Goal: Task Accomplishment & Management: Use online tool/utility

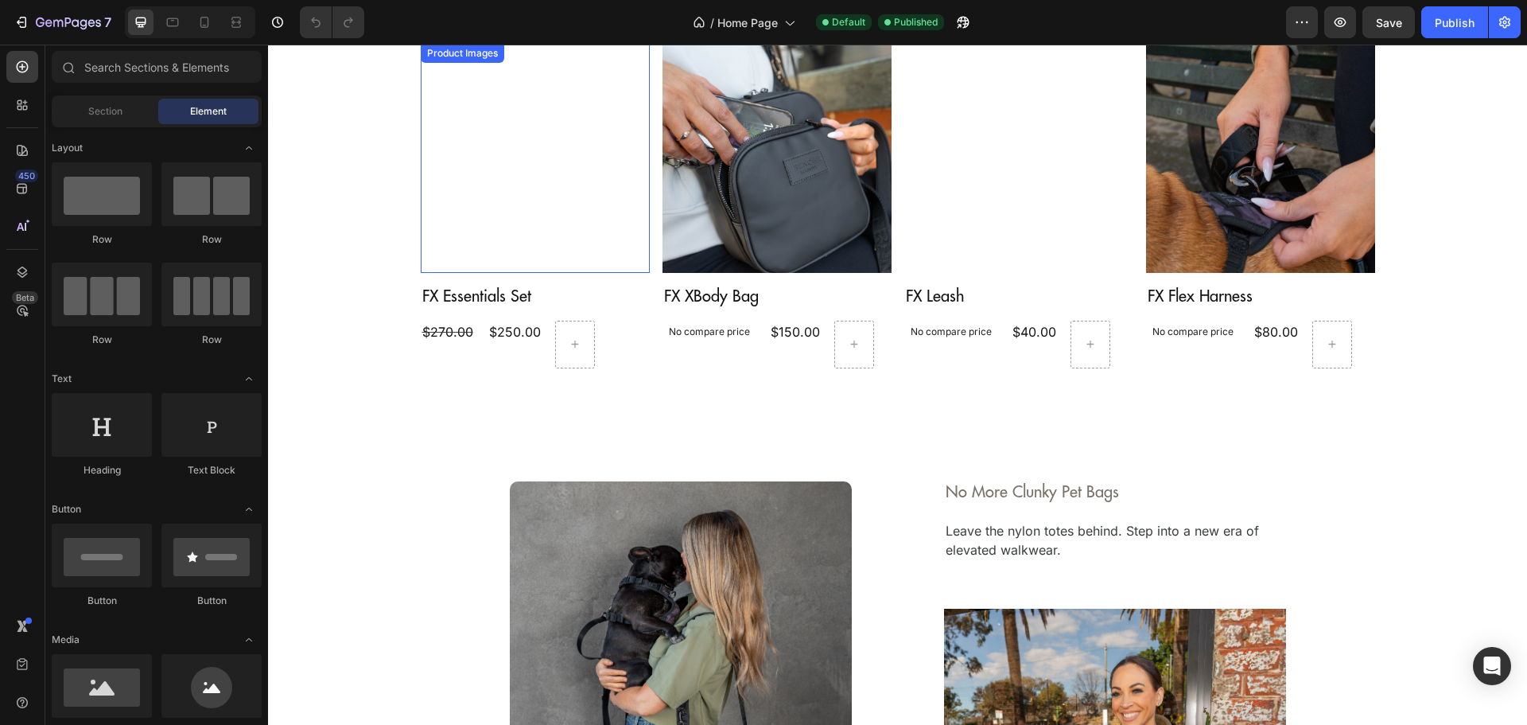
scroll to position [1591, 0]
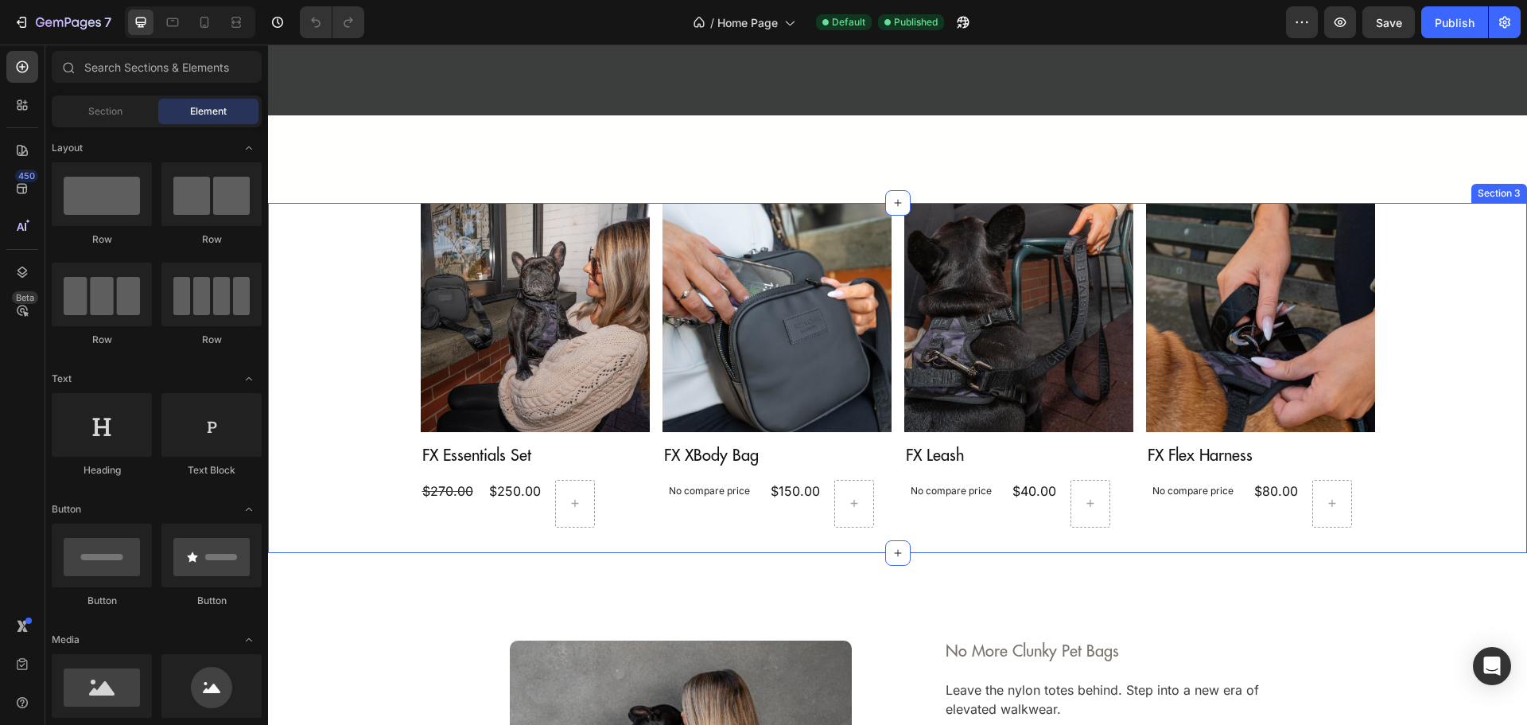
click at [1373, 538] on div "Product Images FX Essentials Set Product Title $270.00 Product Price Product Pr…" at bounding box center [897, 378] width 1259 height 350
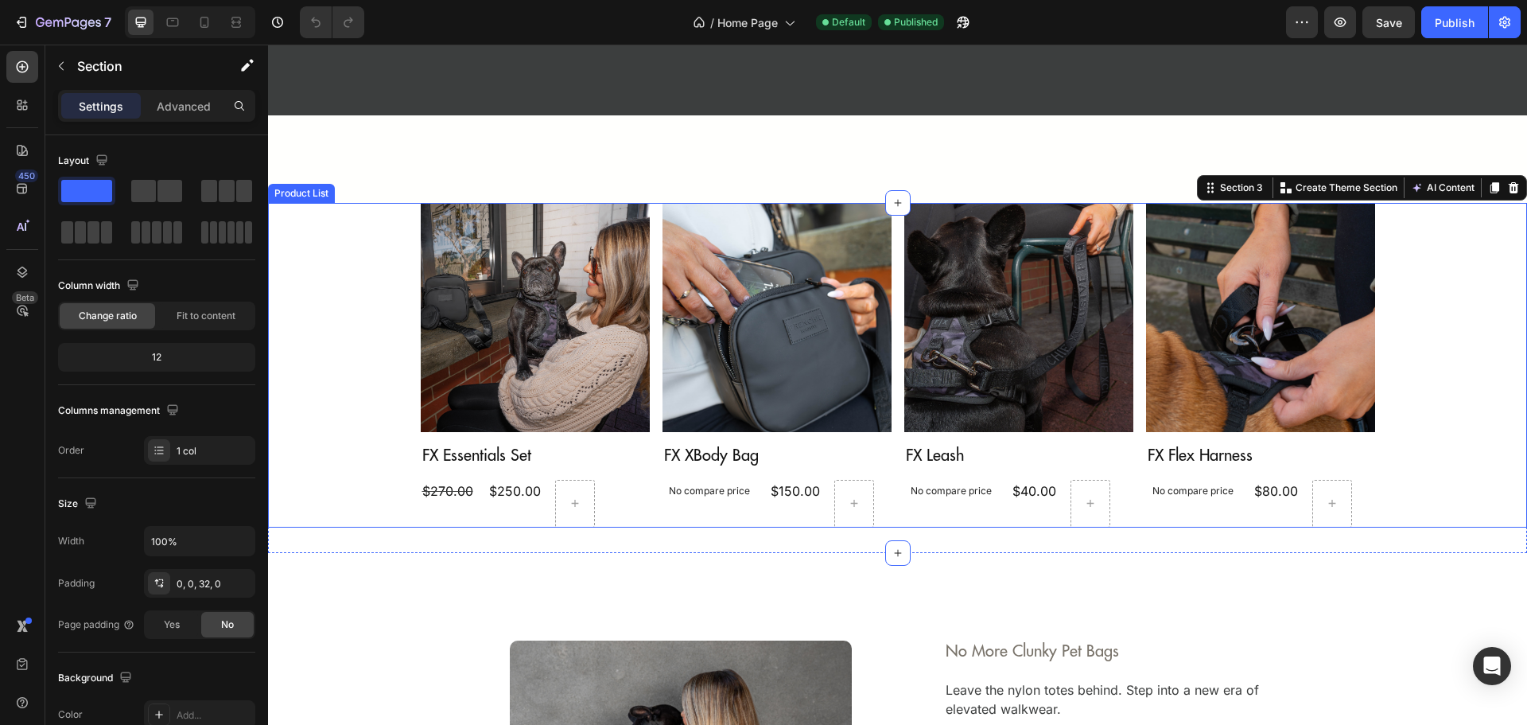
click at [317, 303] on div "Product Images FX Essentials Set Product Title $270.00 Product Price Product Pr…" at bounding box center [897, 365] width 1259 height 324
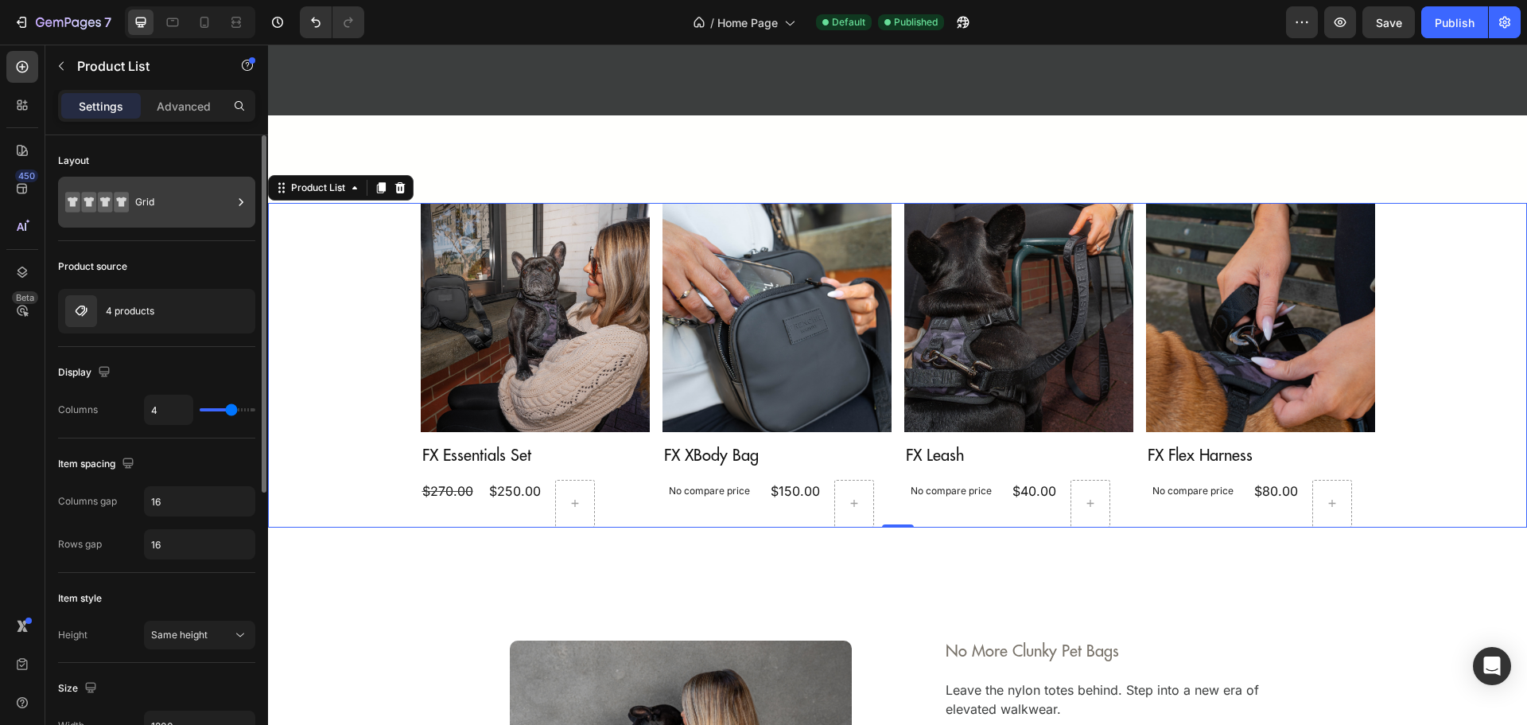
click at [150, 212] on div "Grid" at bounding box center [183, 202] width 97 height 37
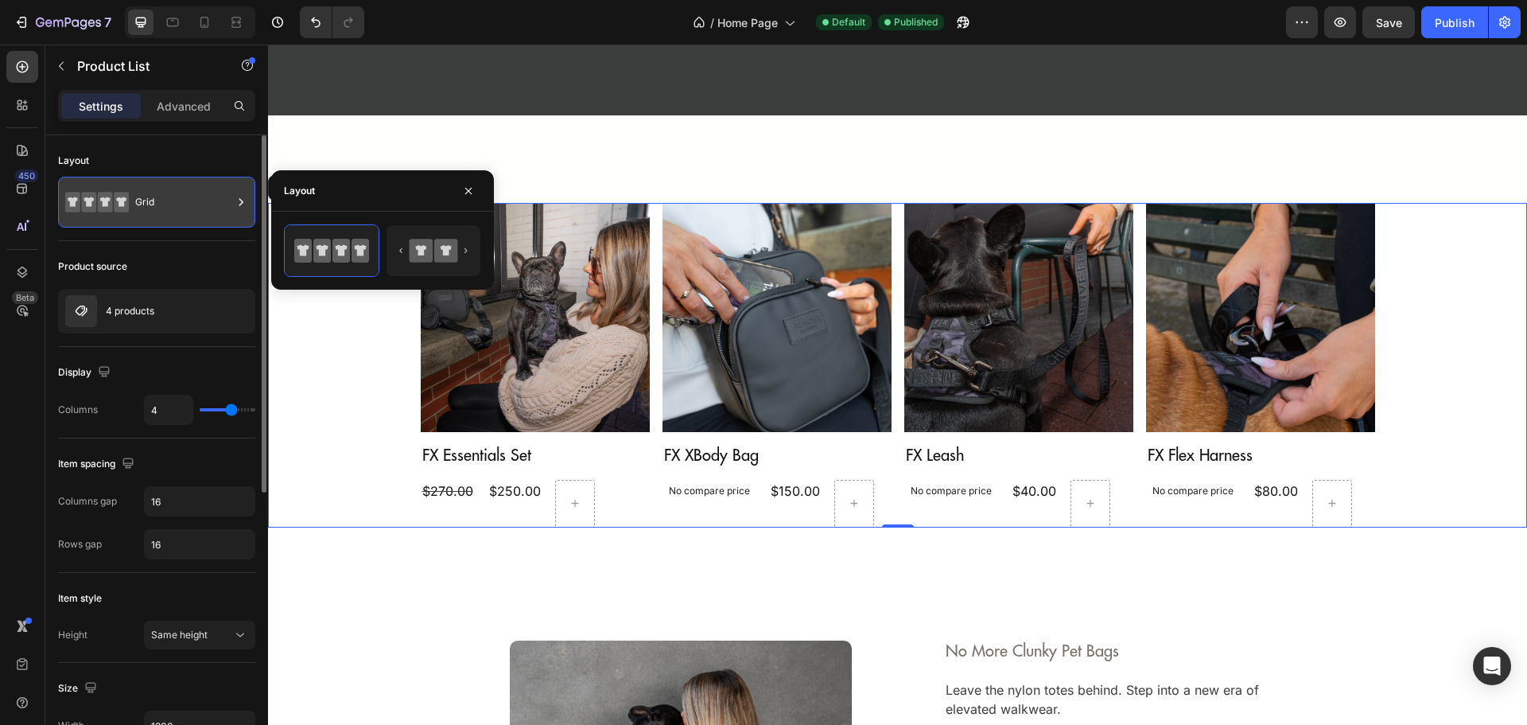
click at [150, 212] on div "Grid" at bounding box center [183, 202] width 97 height 37
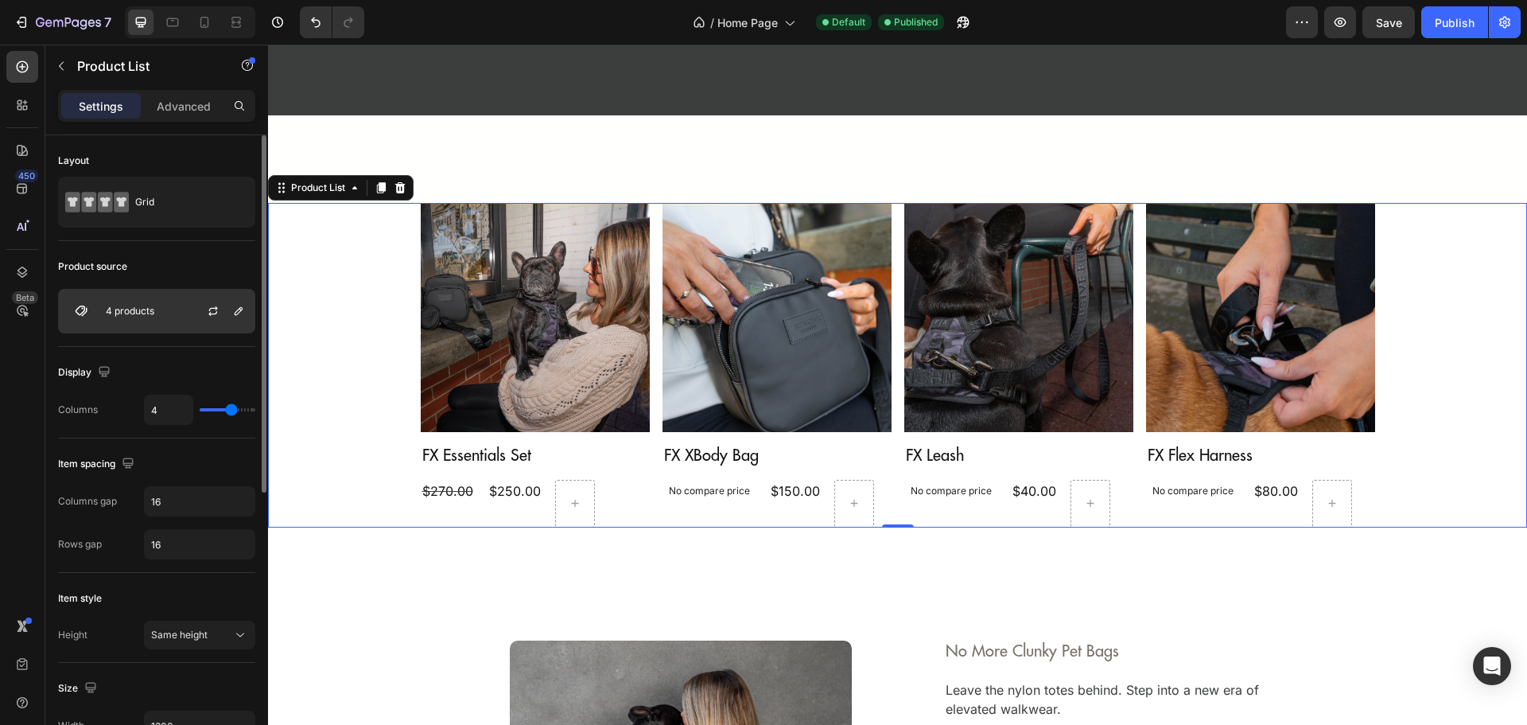
click at [157, 315] on div "4 products" at bounding box center [156, 311] width 197 height 45
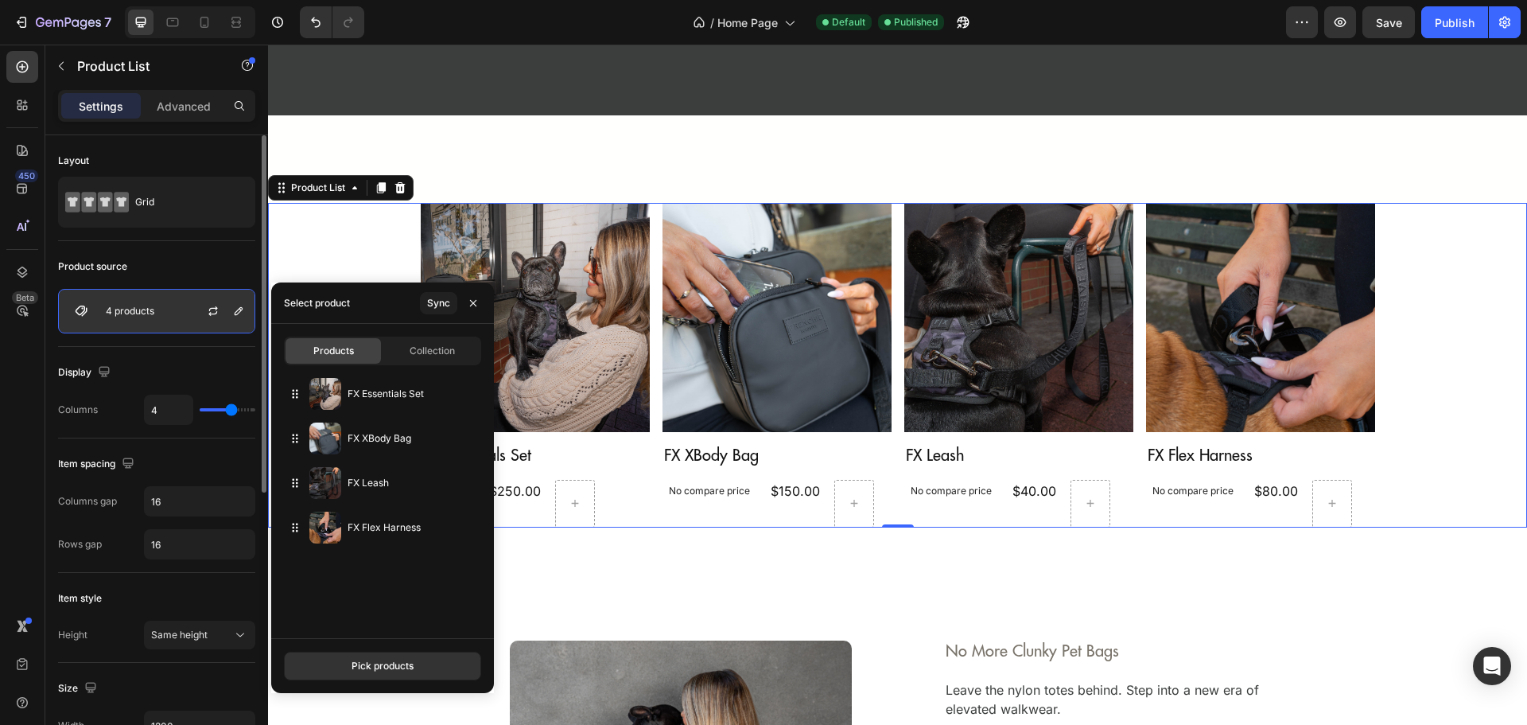
click at [157, 315] on div "4 products" at bounding box center [156, 311] width 197 height 45
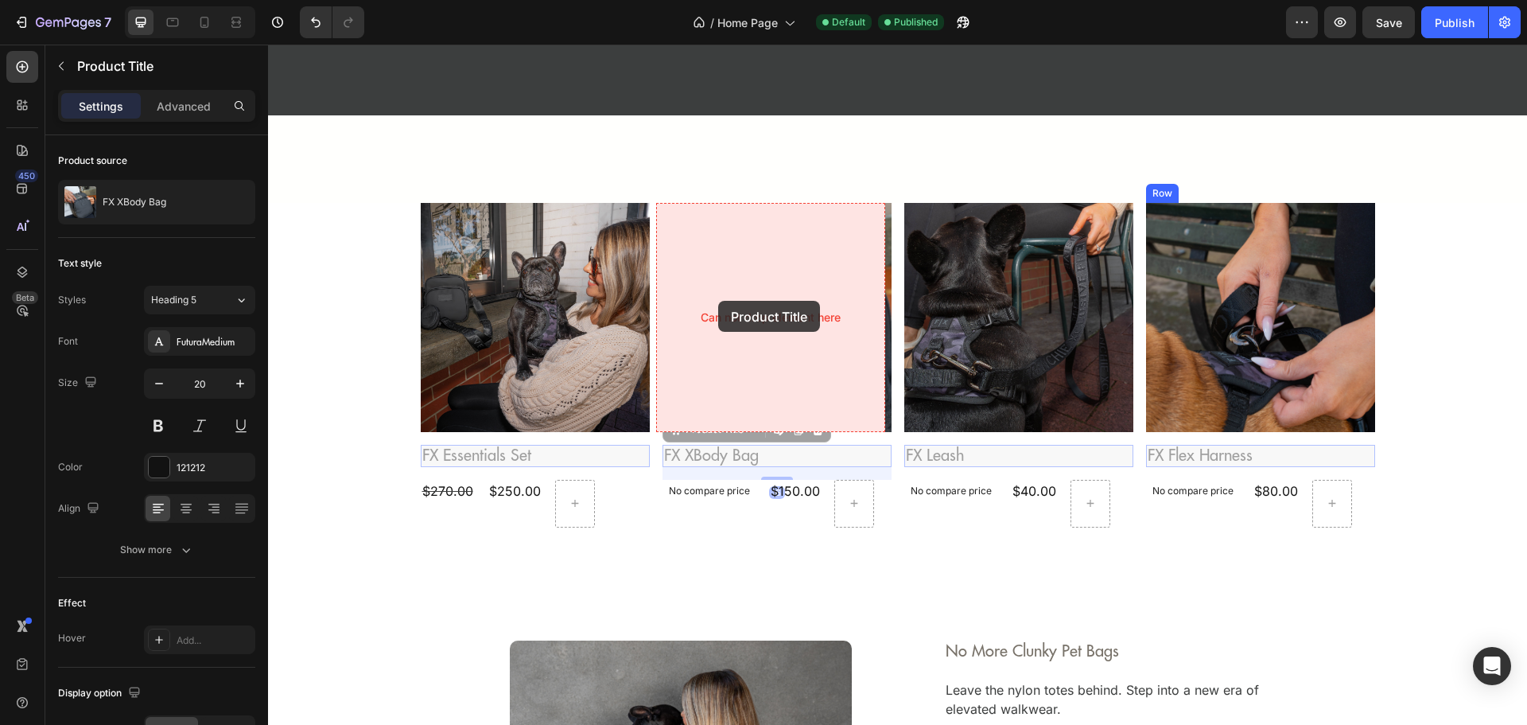
drag, startPoint x: 713, startPoint y: 452, endPoint x: 718, endPoint y: 301, distance: 151.2
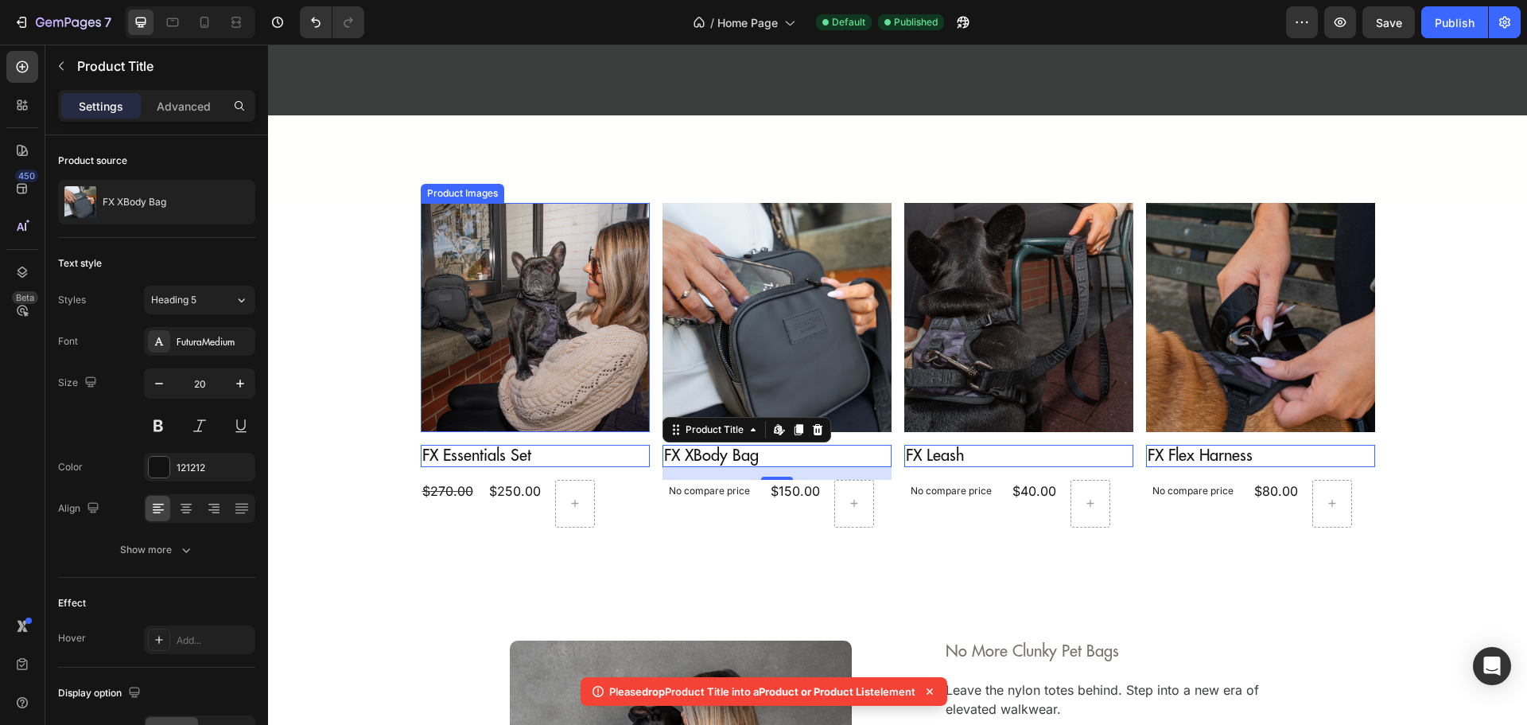
click at [557, 319] on img at bounding box center [535, 317] width 229 height 229
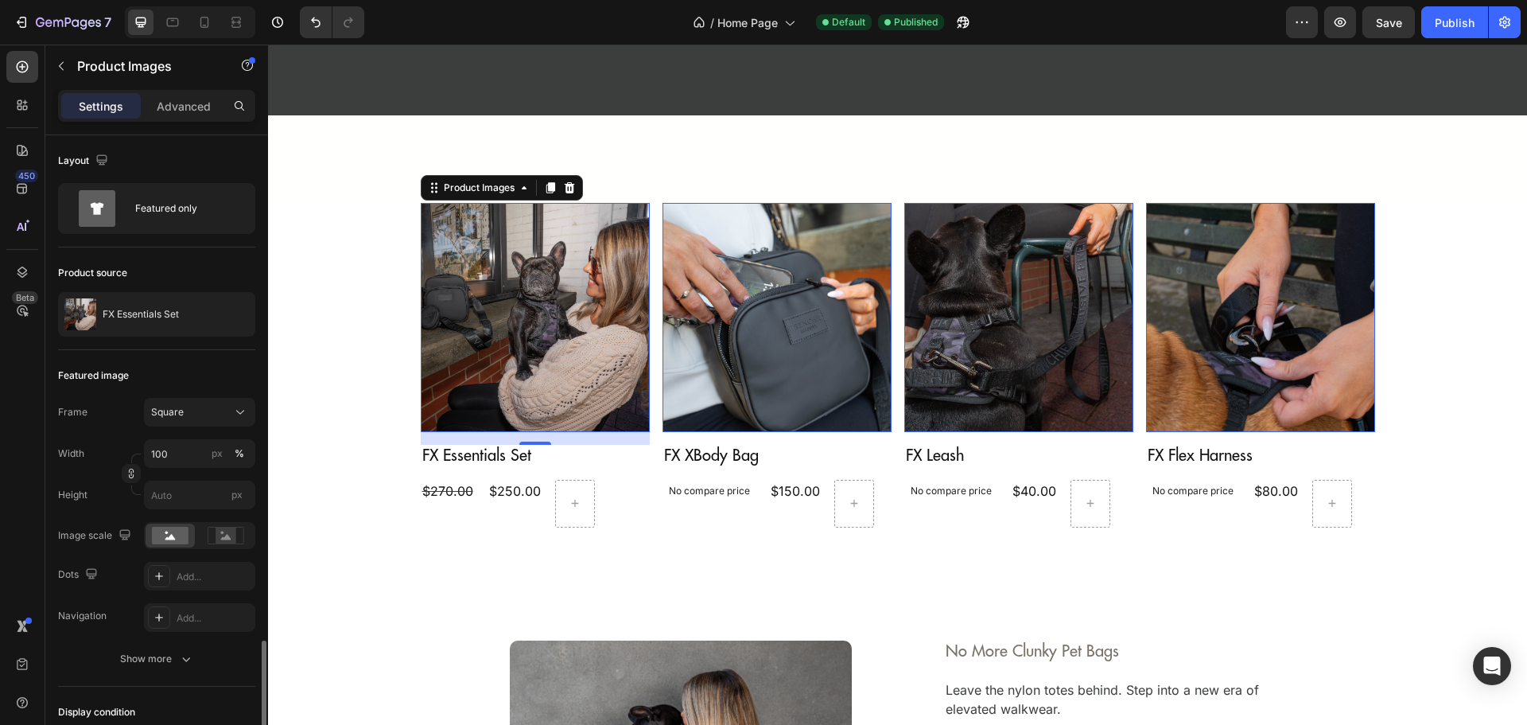
scroll to position [301, 0]
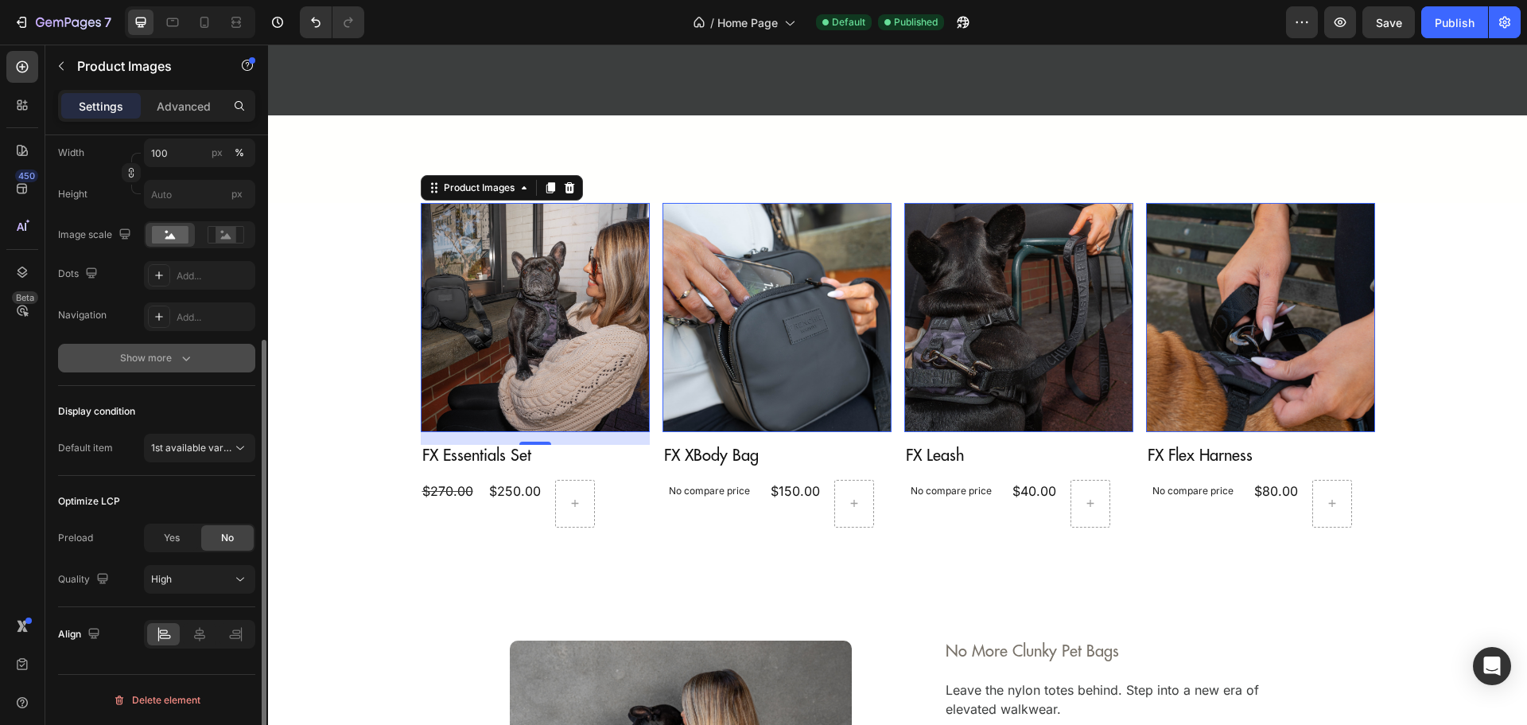
click at [169, 359] on div "Show more" at bounding box center [157, 358] width 74 height 16
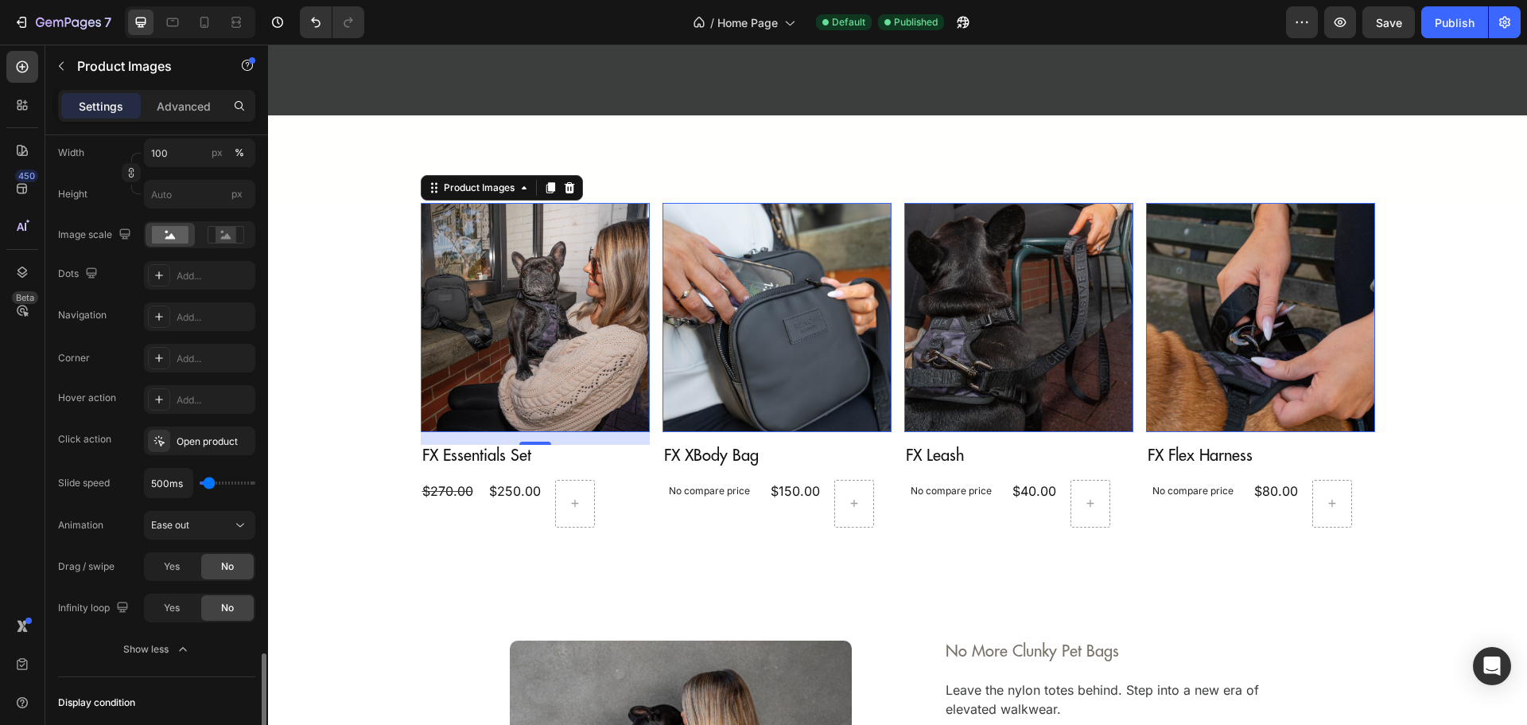
scroll to position [539, 0]
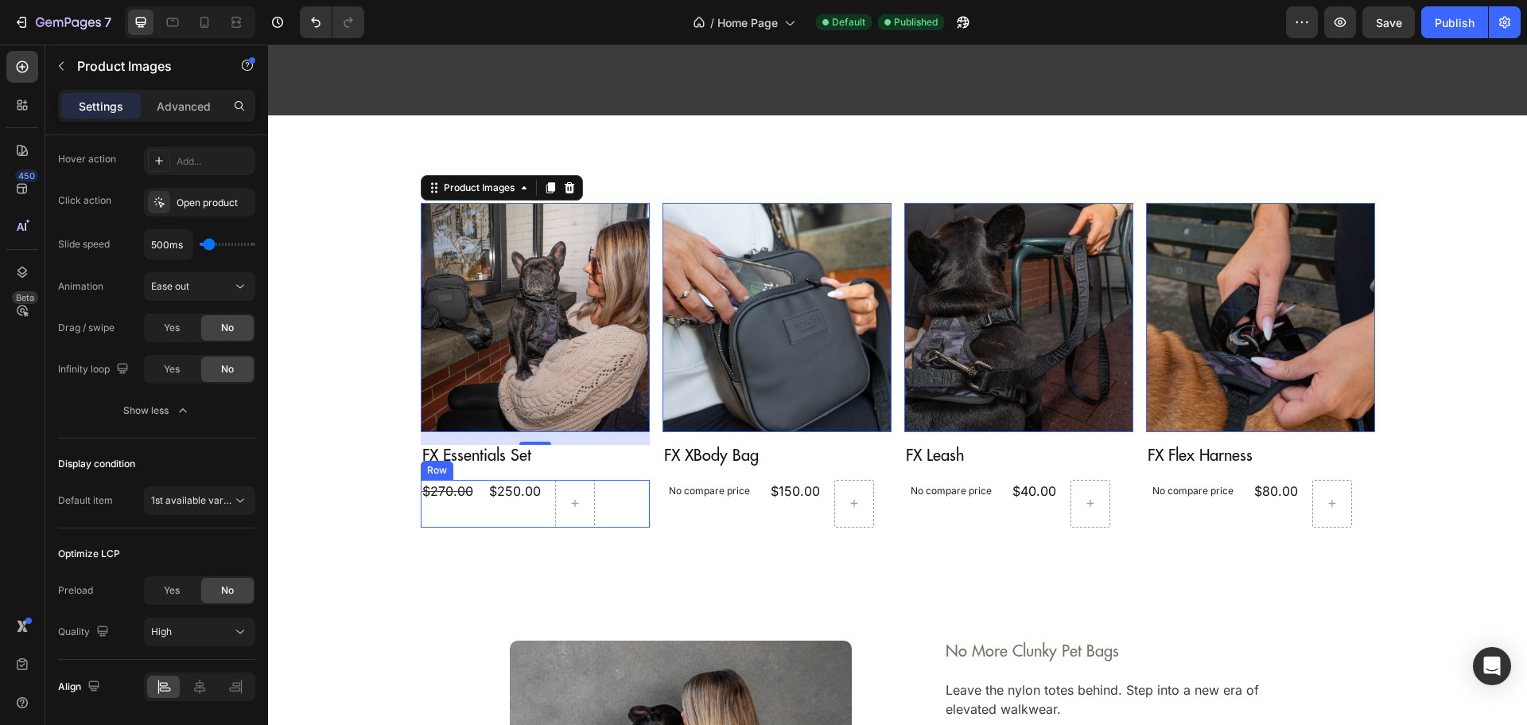
click at [493, 516] on div "$250.00 Product Price Product Price" at bounding box center [515, 504] width 55 height 48
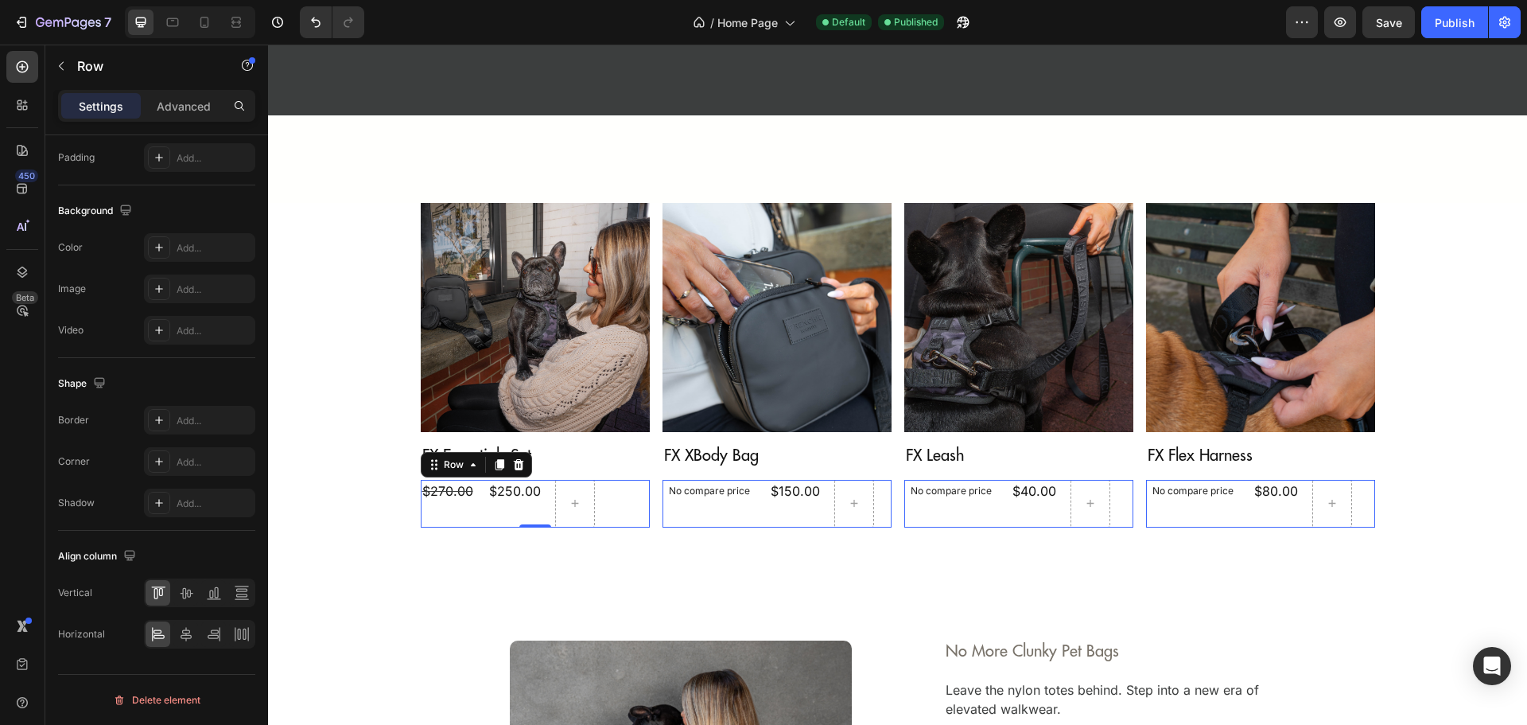
scroll to position [0, 0]
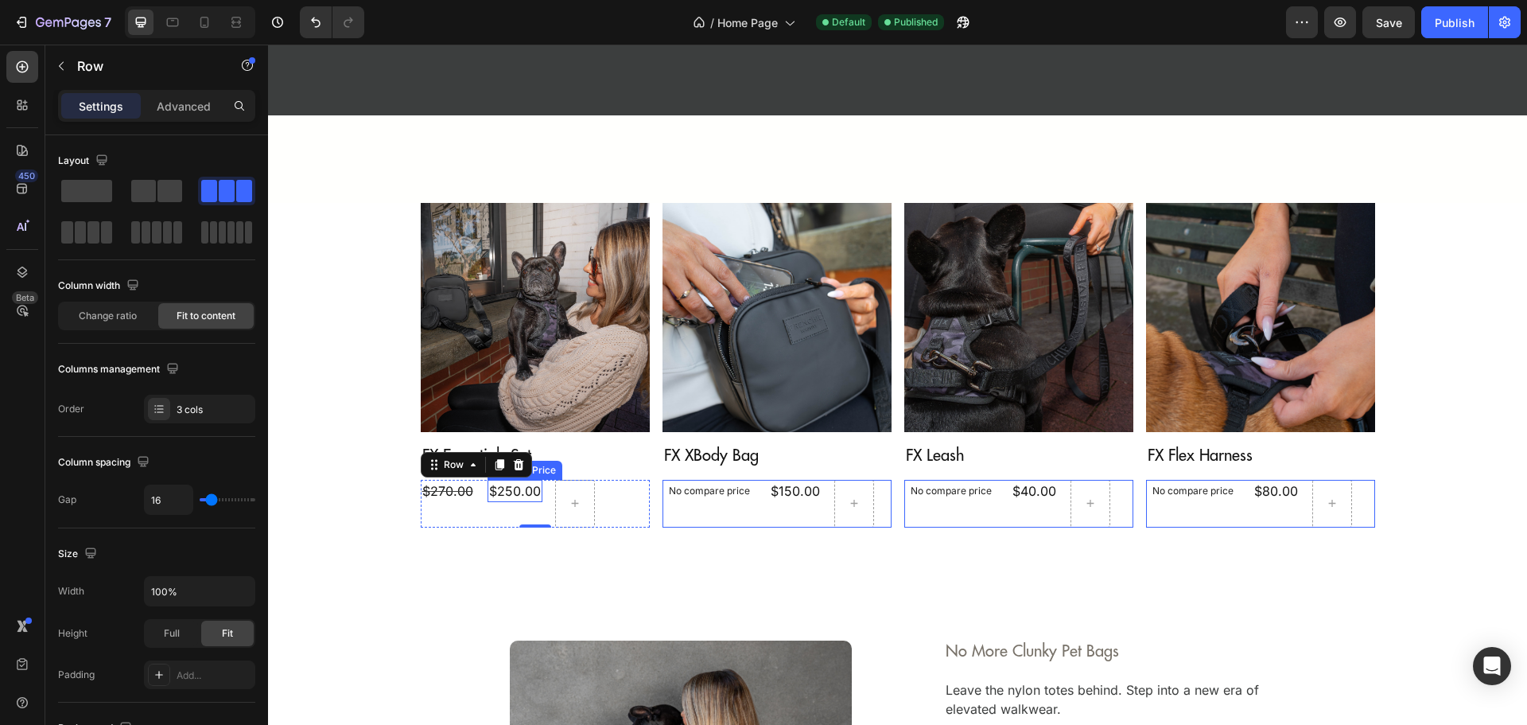
click at [513, 468] on icon at bounding box center [518, 463] width 10 height 11
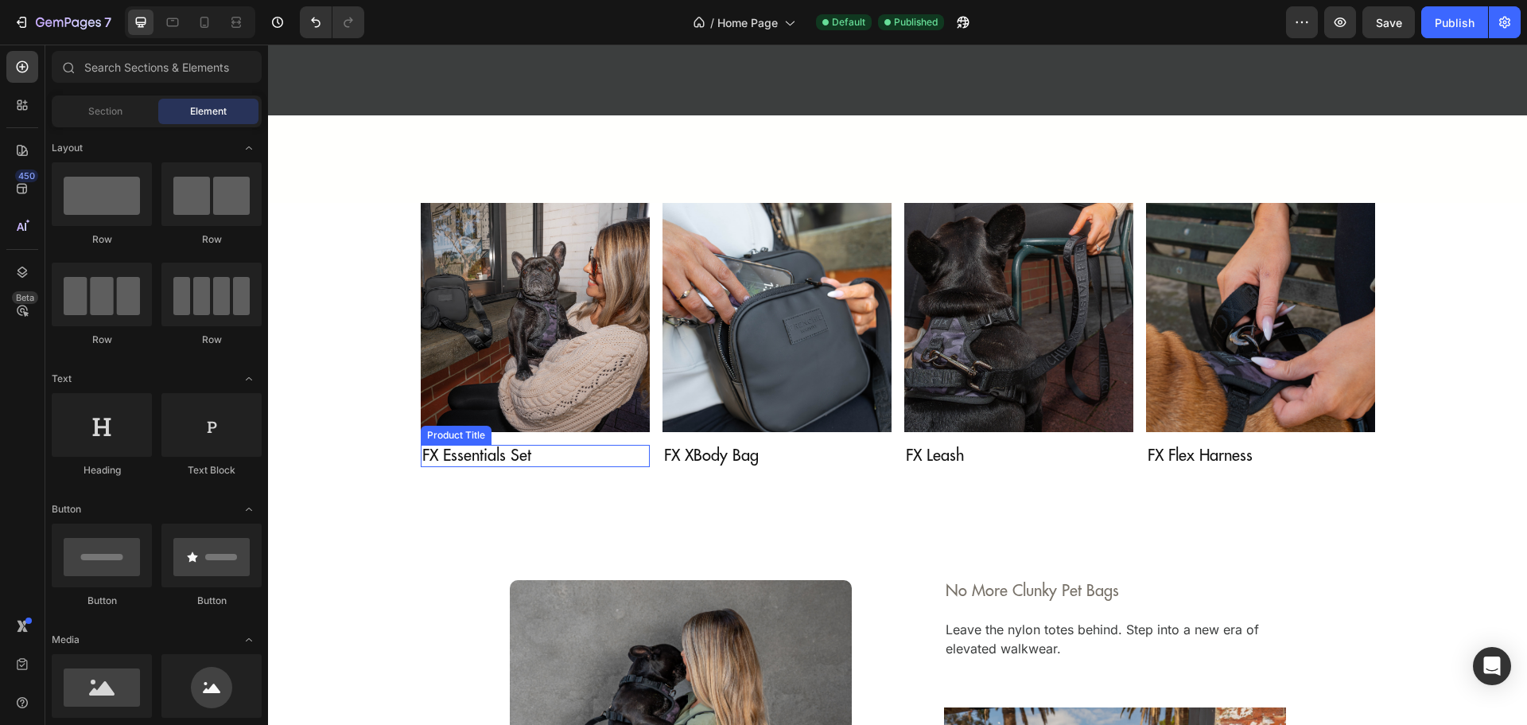
drag, startPoint x: 557, startPoint y: 448, endPoint x: 714, endPoint y: 318, distance: 204.0
click at [557, 448] on h2 "FX Essentials Set" at bounding box center [535, 456] width 229 height 22
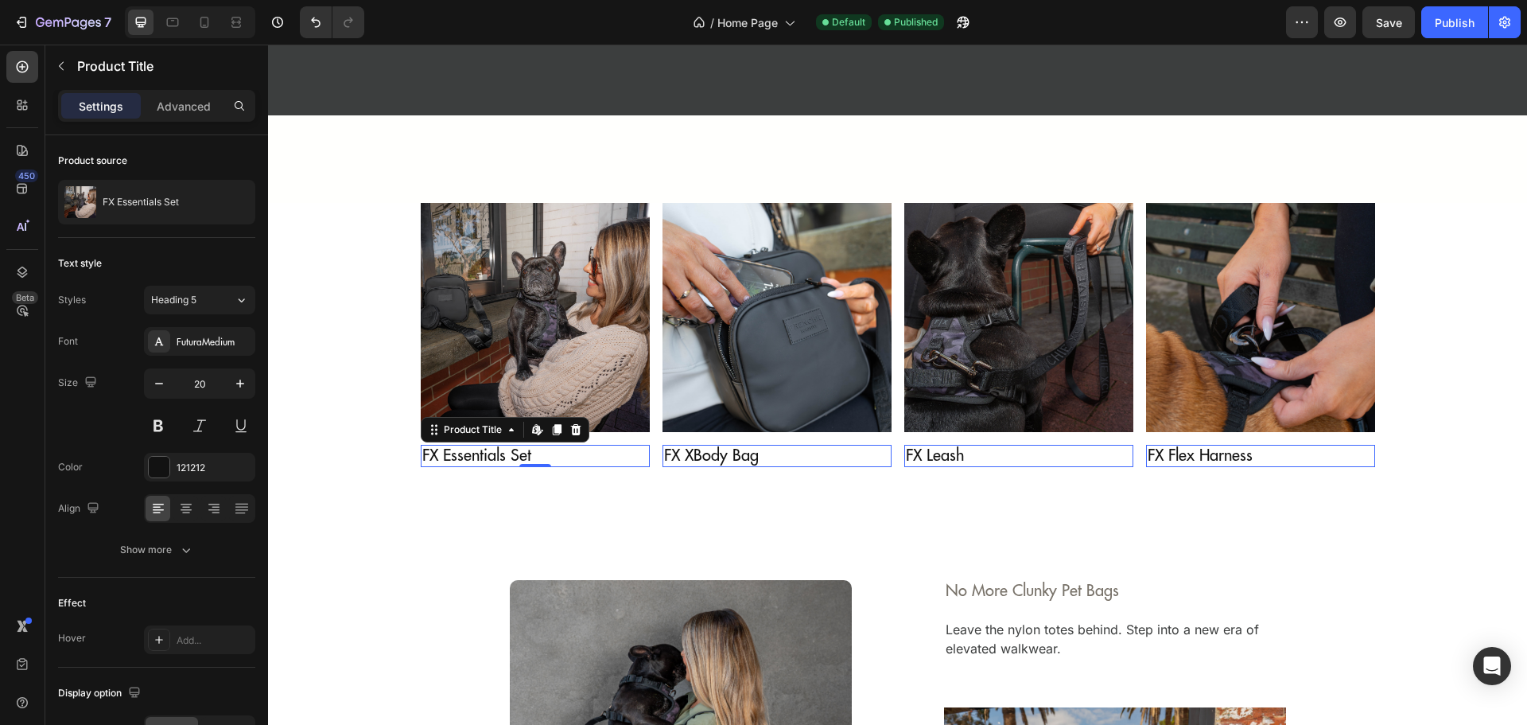
click at [705, 359] on img at bounding box center [776, 317] width 229 height 229
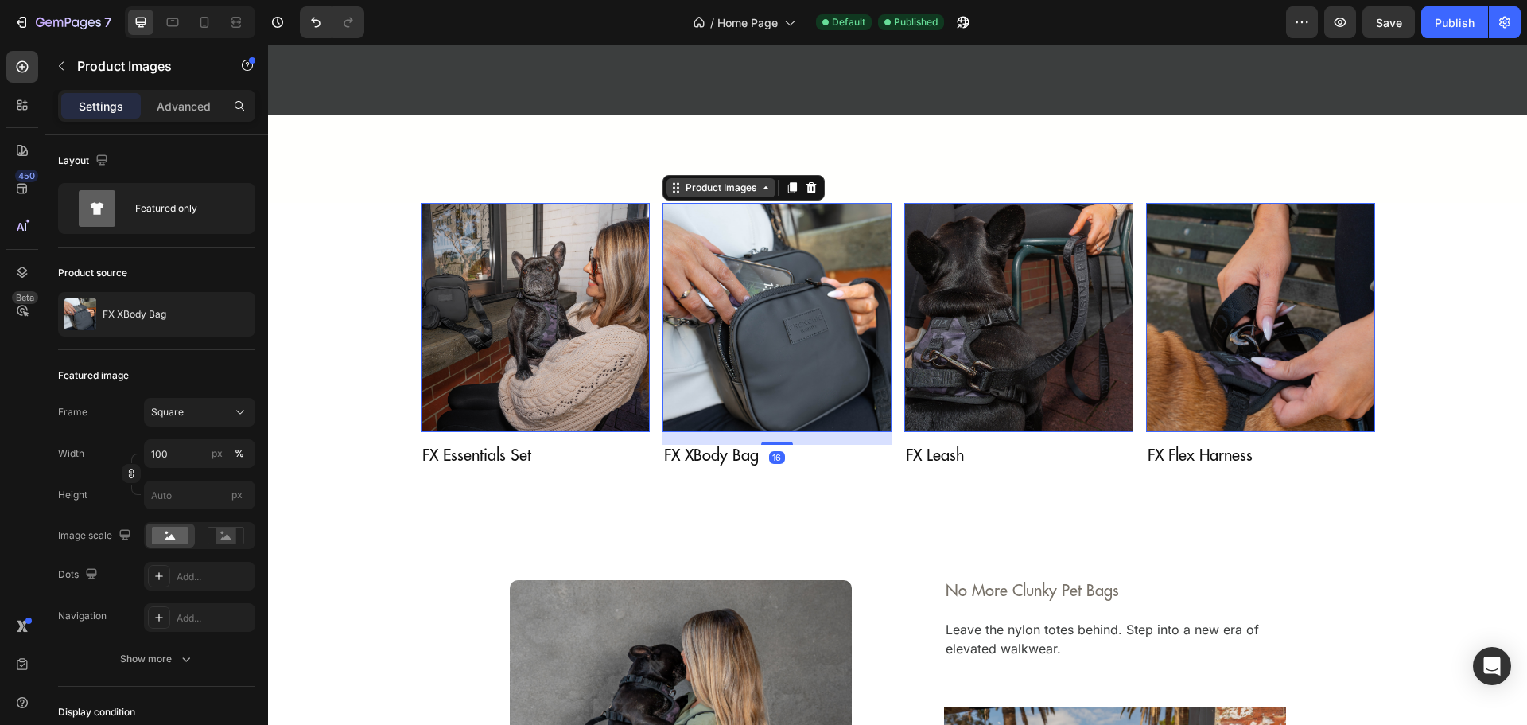
click at [728, 181] on div "Product Images" at bounding box center [720, 188] width 77 height 14
click at [731, 190] on div "Product Images" at bounding box center [720, 188] width 77 height 14
click at [1444, 18] on div "Publish" at bounding box center [1455, 22] width 40 height 17
click at [1452, 29] on button "Publish" at bounding box center [1454, 22] width 67 height 32
click at [64, 13] on div "7" at bounding box center [74, 22] width 76 height 19
